Goal: Navigation & Orientation: Find specific page/section

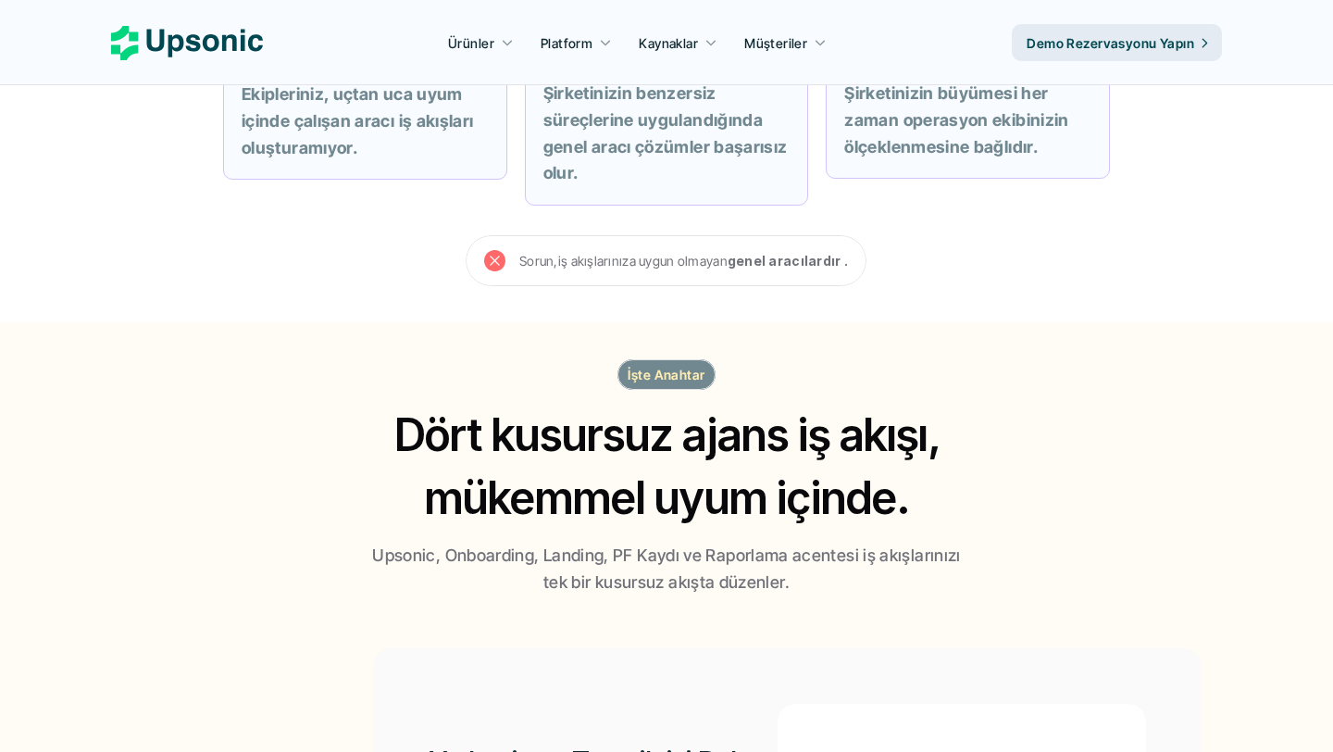
scroll to position [524, 0]
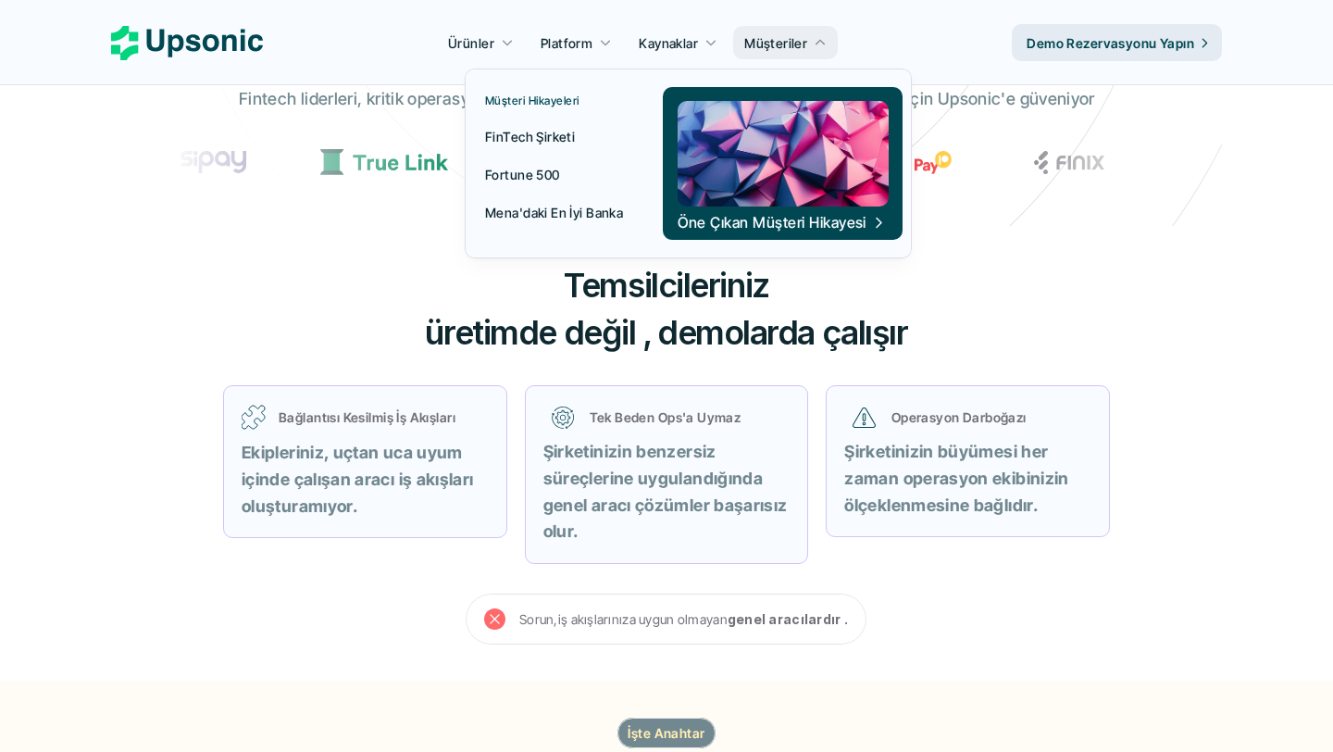
click at [540, 132] on font "FinTech Şirketi" at bounding box center [530, 137] width 90 height 16
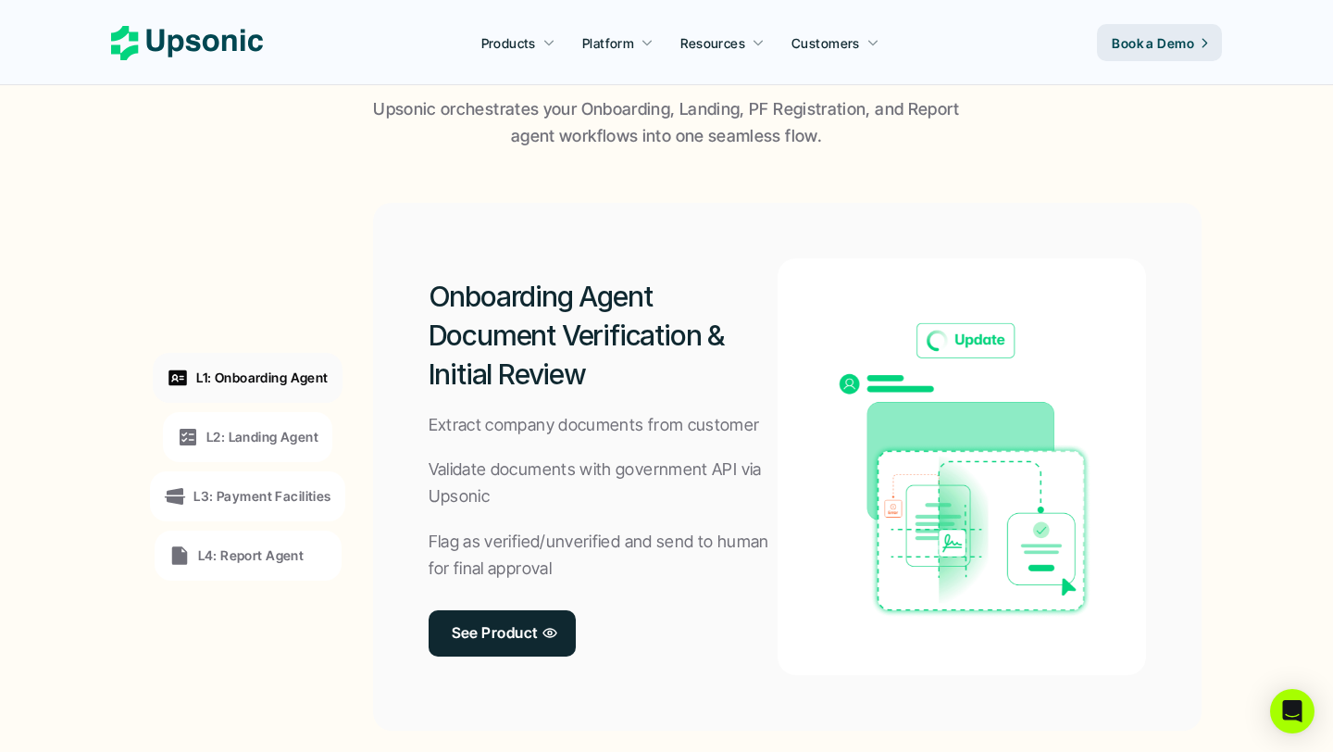
scroll to position [1328, 0]
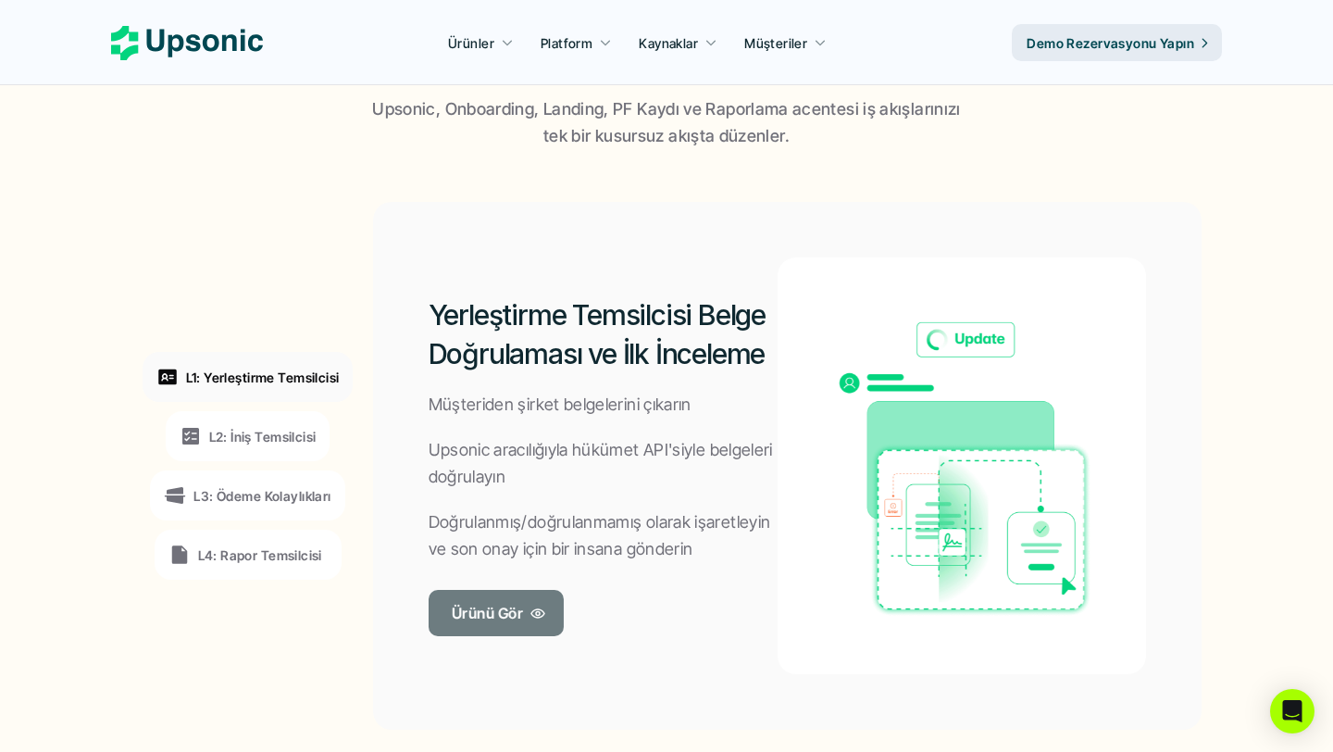
click at [530, 629] on link "Ürünü Gör" at bounding box center [495, 613] width 135 height 46
